Goal: Task Accomplishment & Management: Use online tool/utility

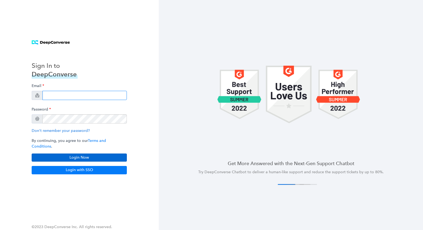
type input "[PERSON_NAME][EMAIL_ADDRESS][DOMAIN_NAME]"
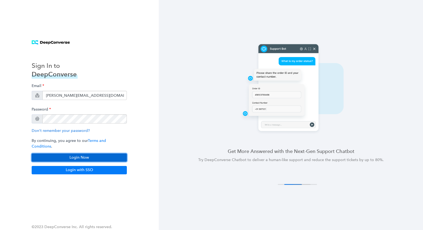
click at [82, 154] on button "Login Now" at bounding box center [79, 158] width 95 height 8
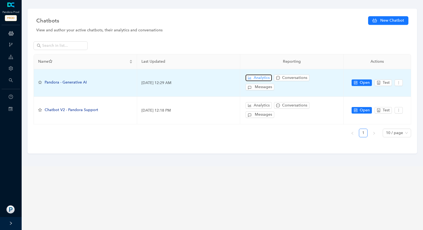
click at [257, 78] on span "Analytics" at bounding box center [262, 78] width 16 height 6
